Goal: Information Seeking & Learning: Learn about a topic

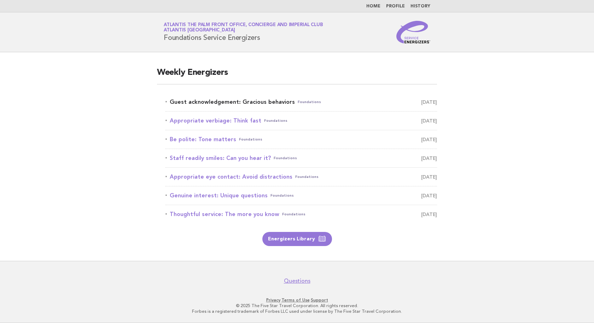
click at [236, 102] on link "Guest acknowledgement: Gracious behaviors Foundations [DATE]" at bounding box center [300, 102] width 271 height 10
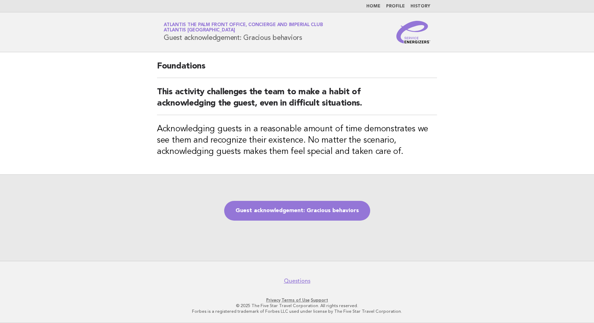
drag, startPoint x: 318, startPoint y: 43, endPoint x: 162, endPoint y: 43, distance: 155.9
click at [162, 43] on header "Service Energizers Atlantis The Palm Front Office, Concierge and Imperial Club …" at bounding box center [297, 32] width 594 height 40
copy h1 "Guest acknowledgement: Gracious behaviors"
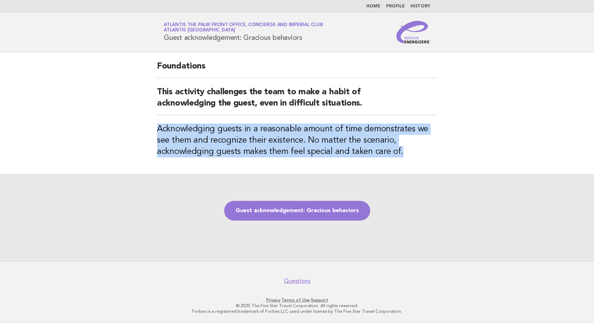
drag, startPoint x: 409, startPoint y: 156, endPoint x: 142, endPoint y: 130, distance: 267.7
click at [142, 130] on main "Foundations This activity challenges the team to make a habit of acknowledging …" at bounding box center [297, 156] width 594 height 209
copy h3 "Acknowledging guests in a reasonable amount of time demonstrates we see them an…"
